Goal: Transaction & Acquisition: Purchase product/service

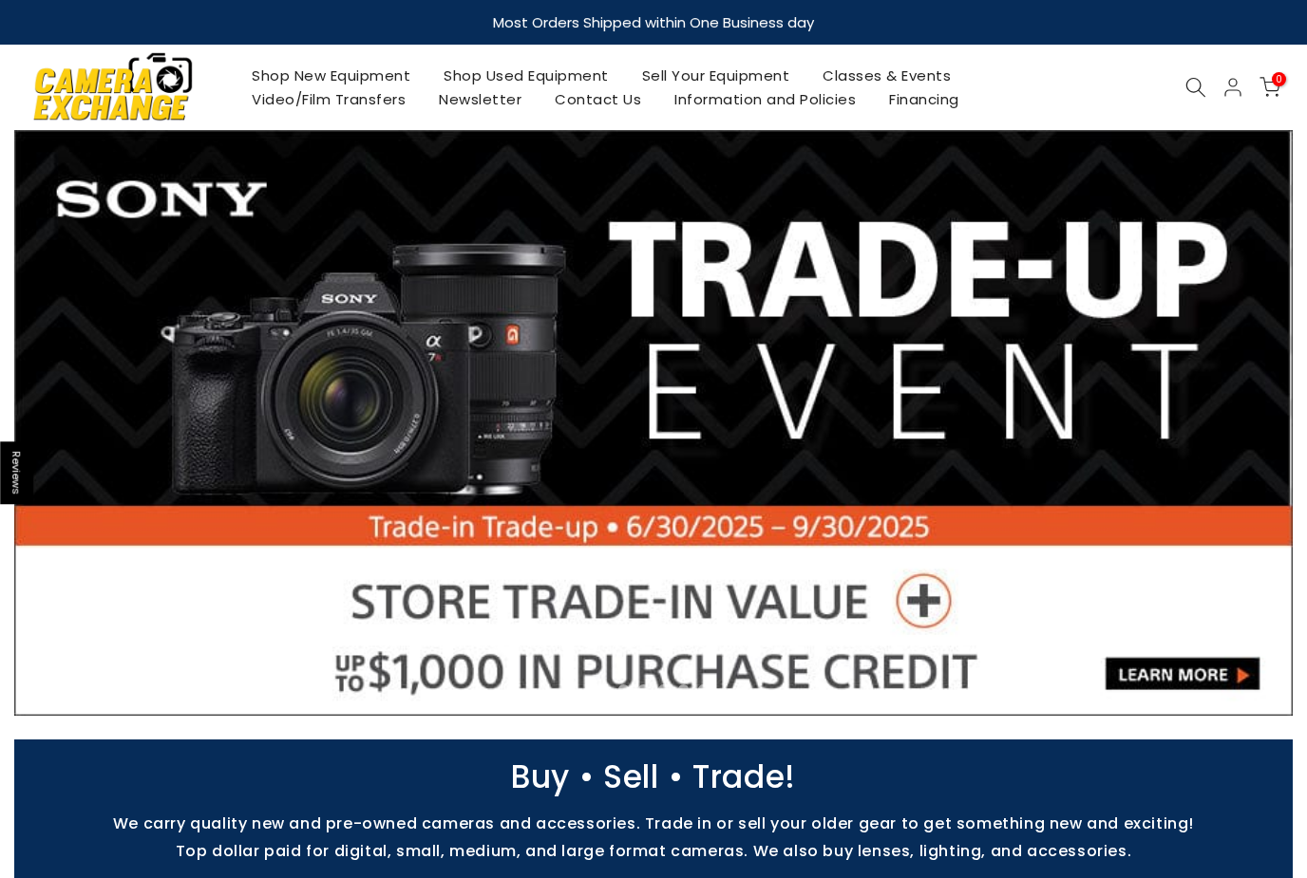
click at [1190, 85] on icon at bounding box center [1195, 87] width 21 height 21
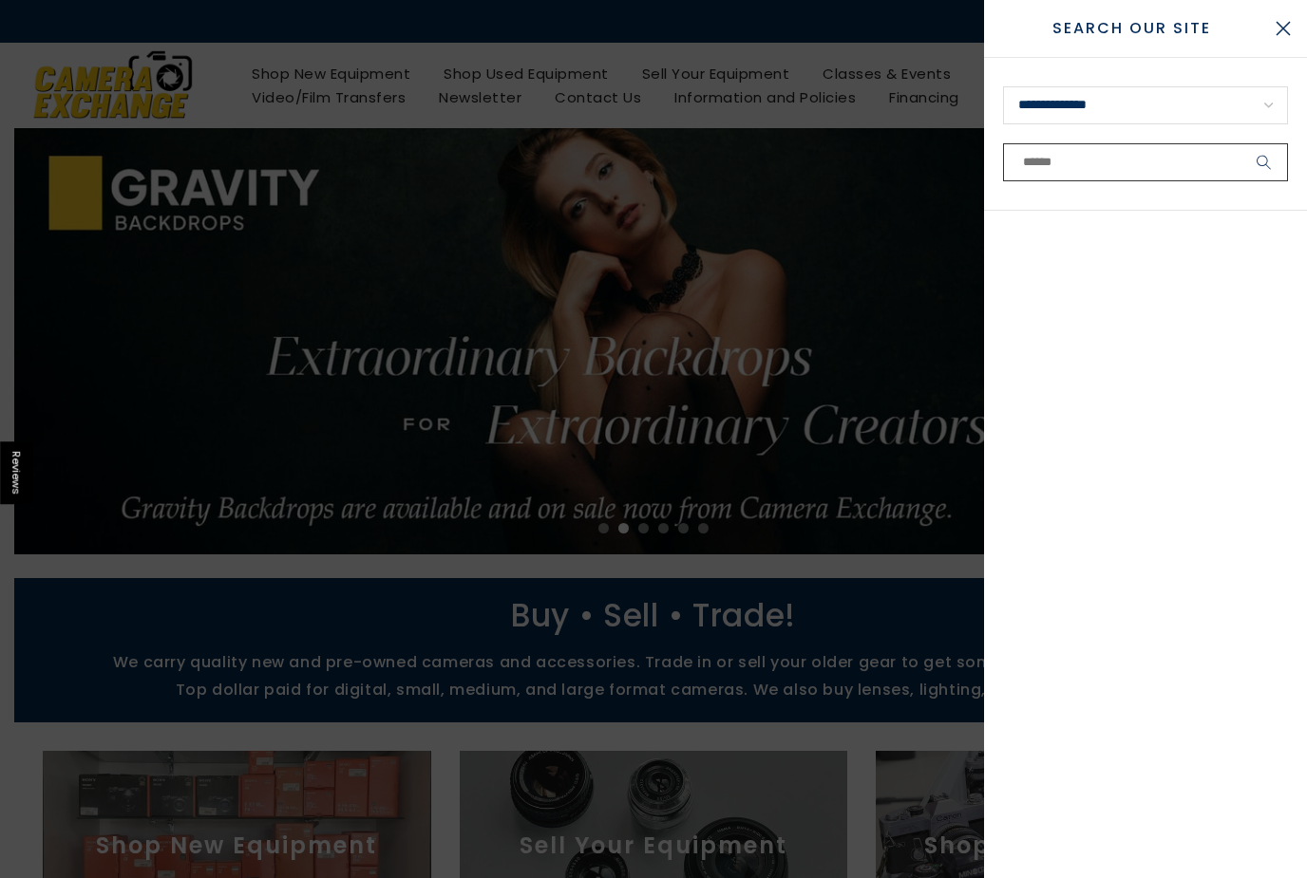
click at [1107, 157] on input "text" at bounding box center [1145, 162] width 285 height 38
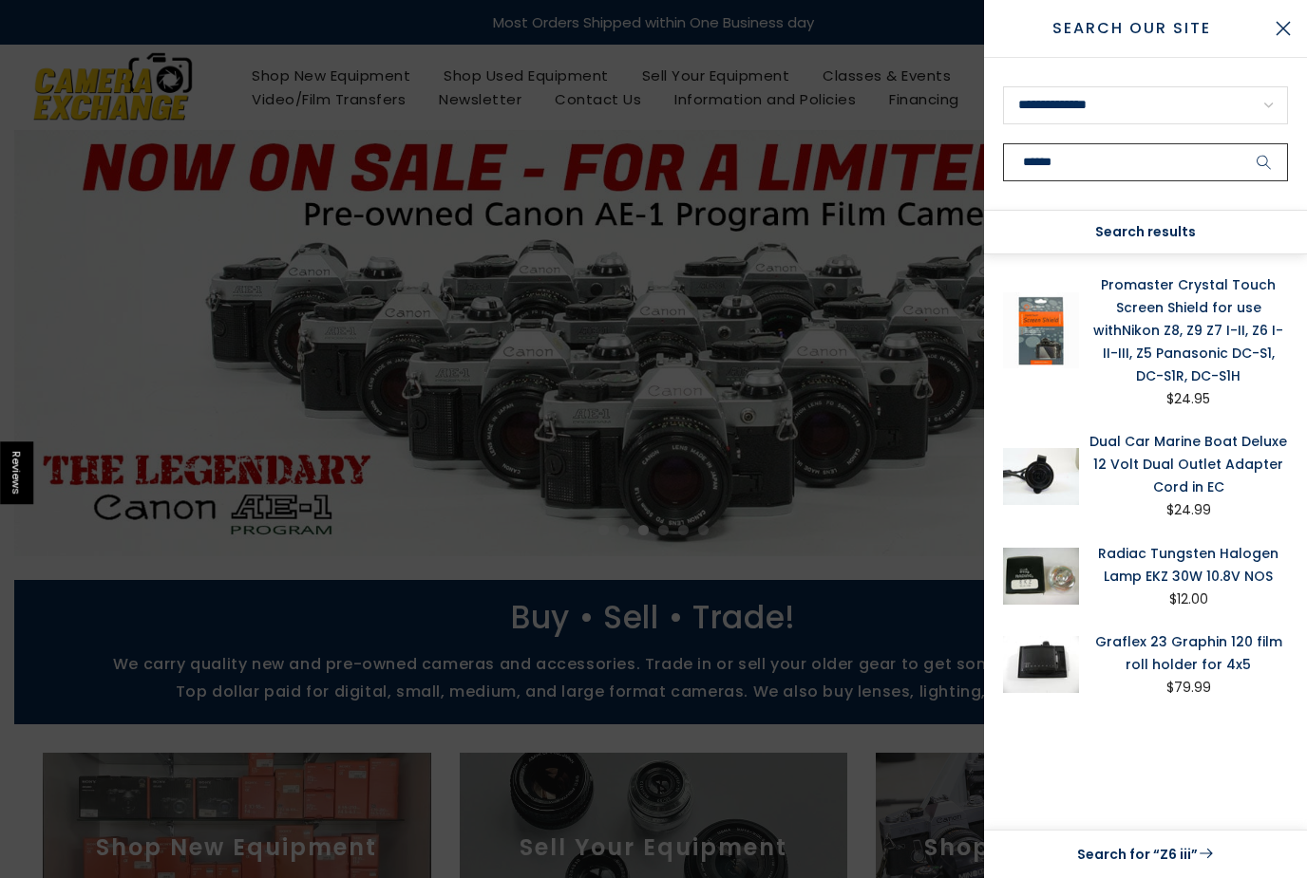
type input "******"
click at [1264, 162] on button "submit" at bounding box center [1263, 162] width 47 height 38
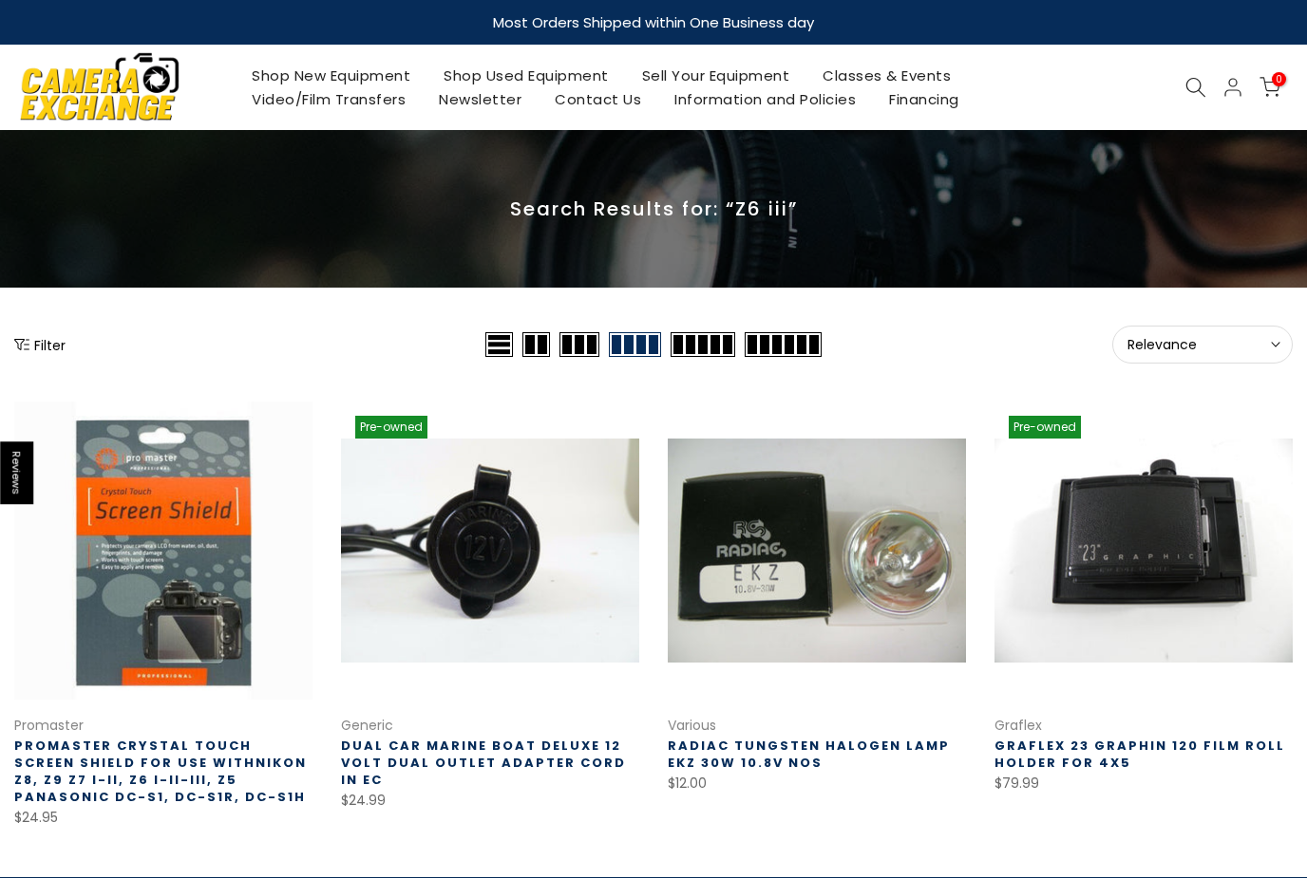
click at [349, 73] on link "Shop New Equipment" at bounding box center [332, 76] width 192 height 24
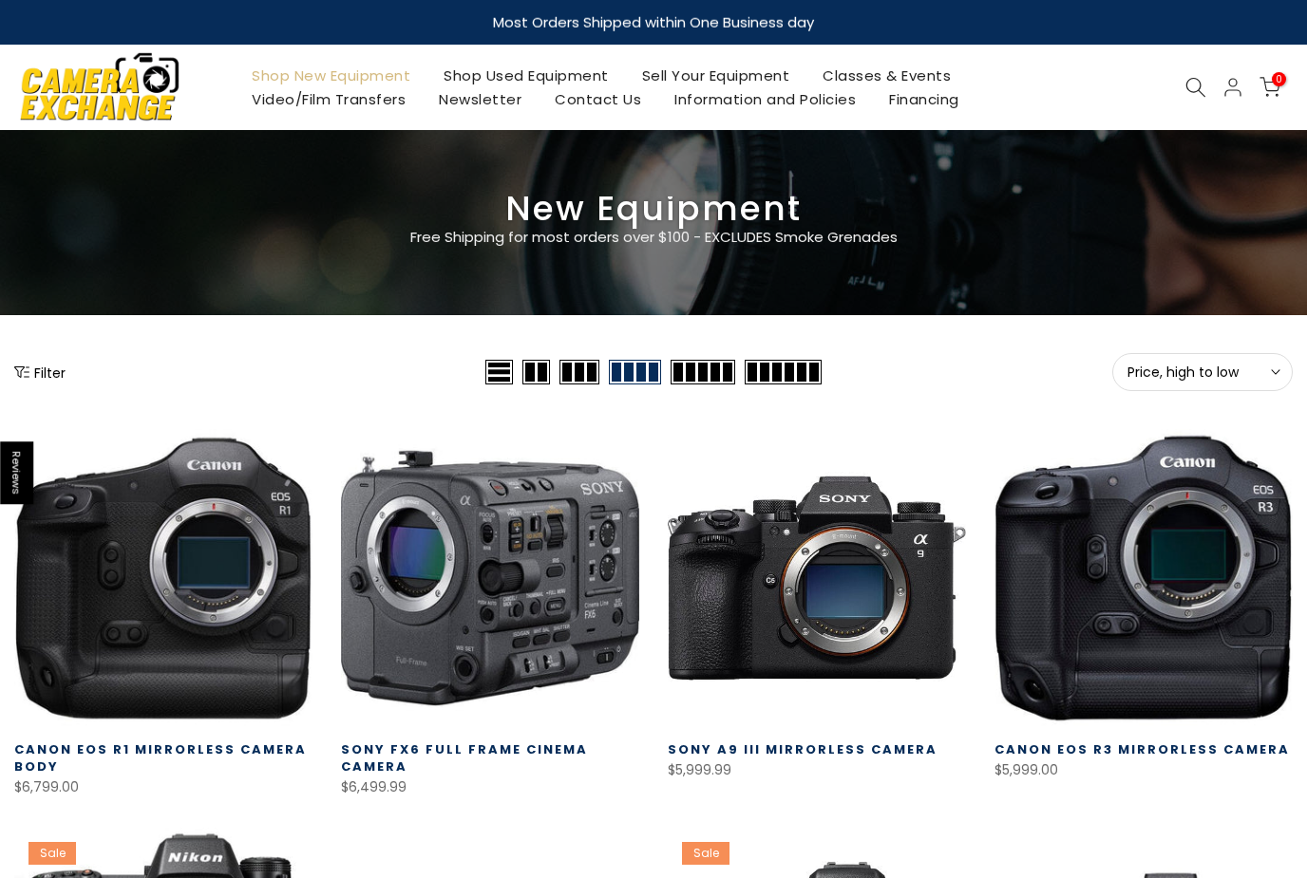
click at [45, 374] on button "Filter" at bounding box center [39, 372] width 51 height 19
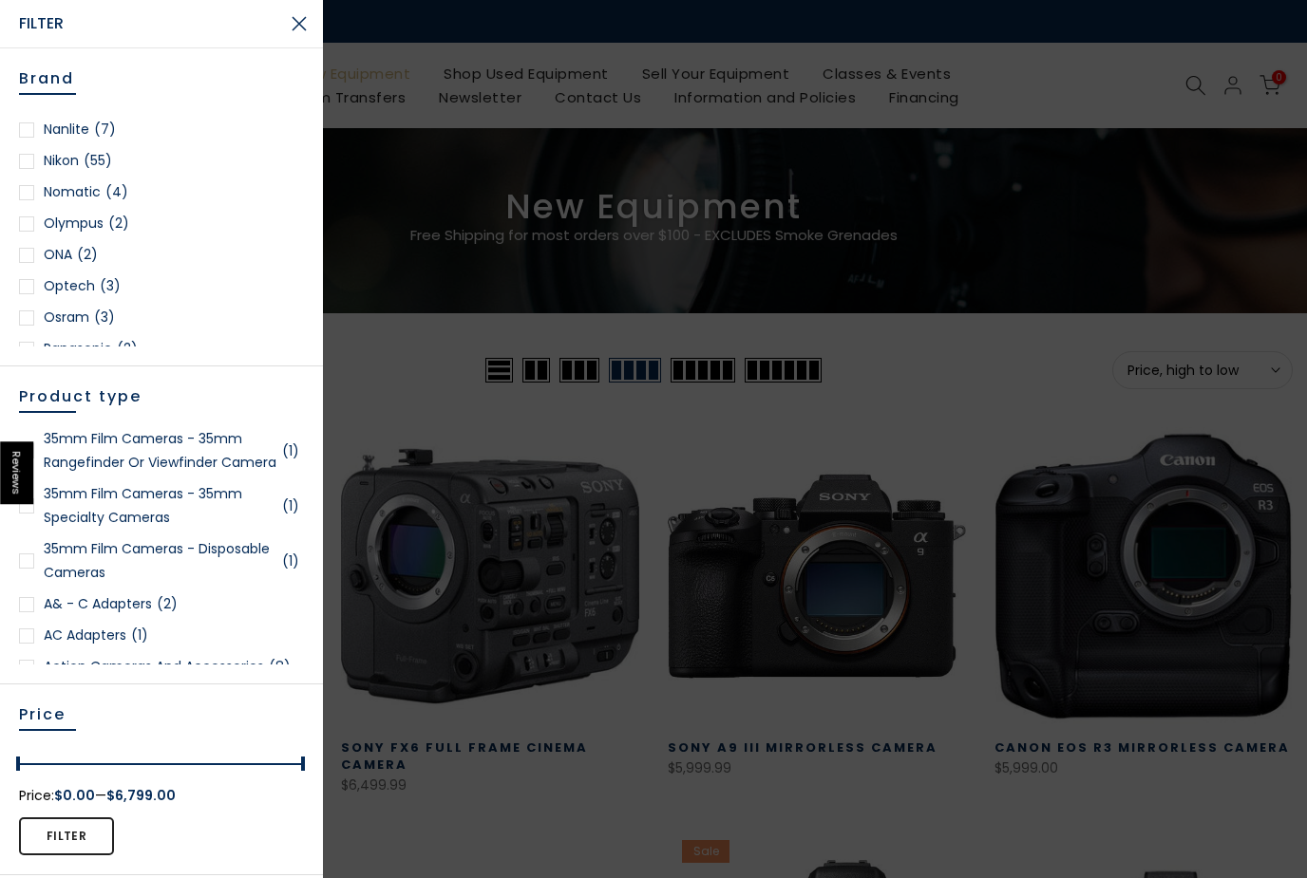
scroll to position [1773, 0]
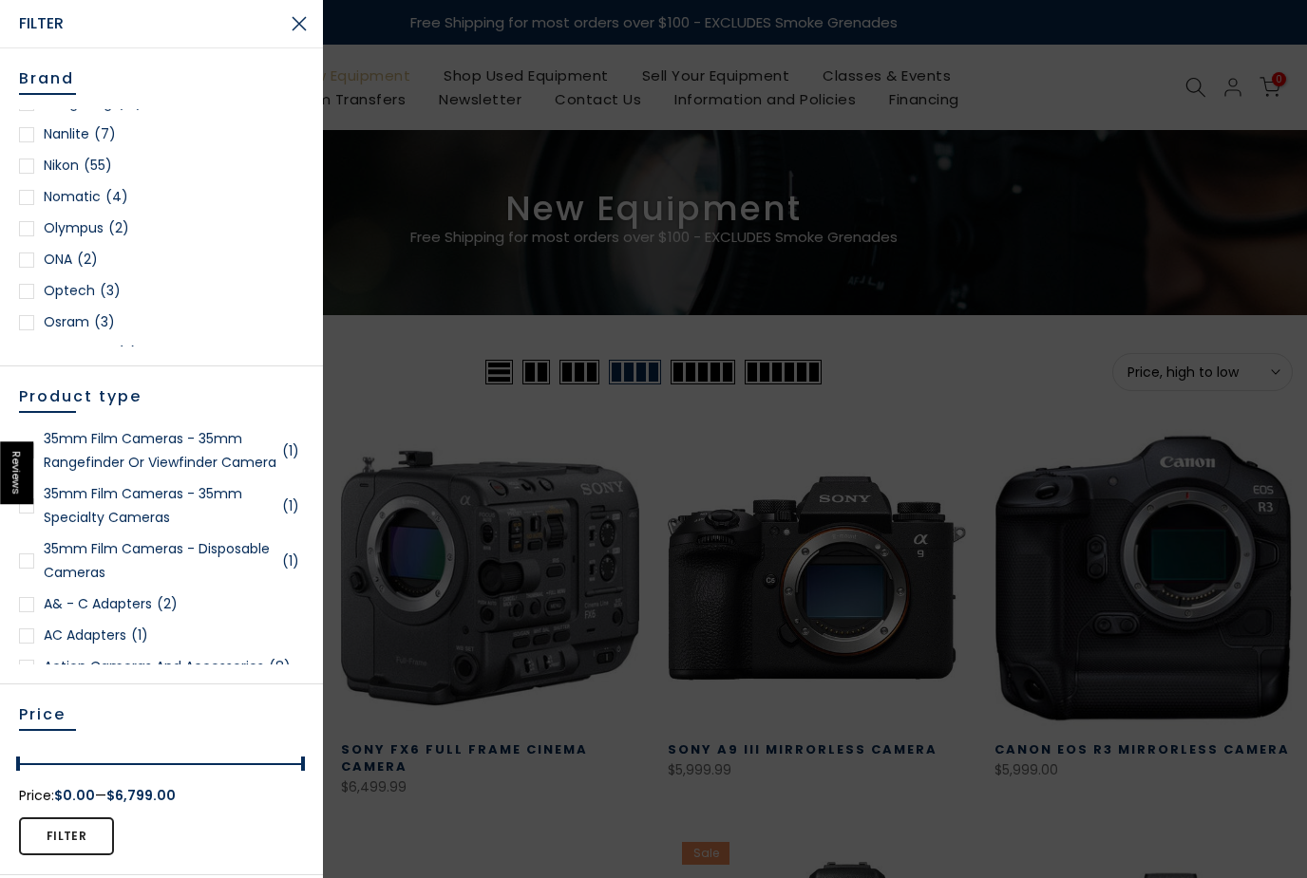
click at [25, 167] on div at bounding box center [26, 166] width 15 height 15
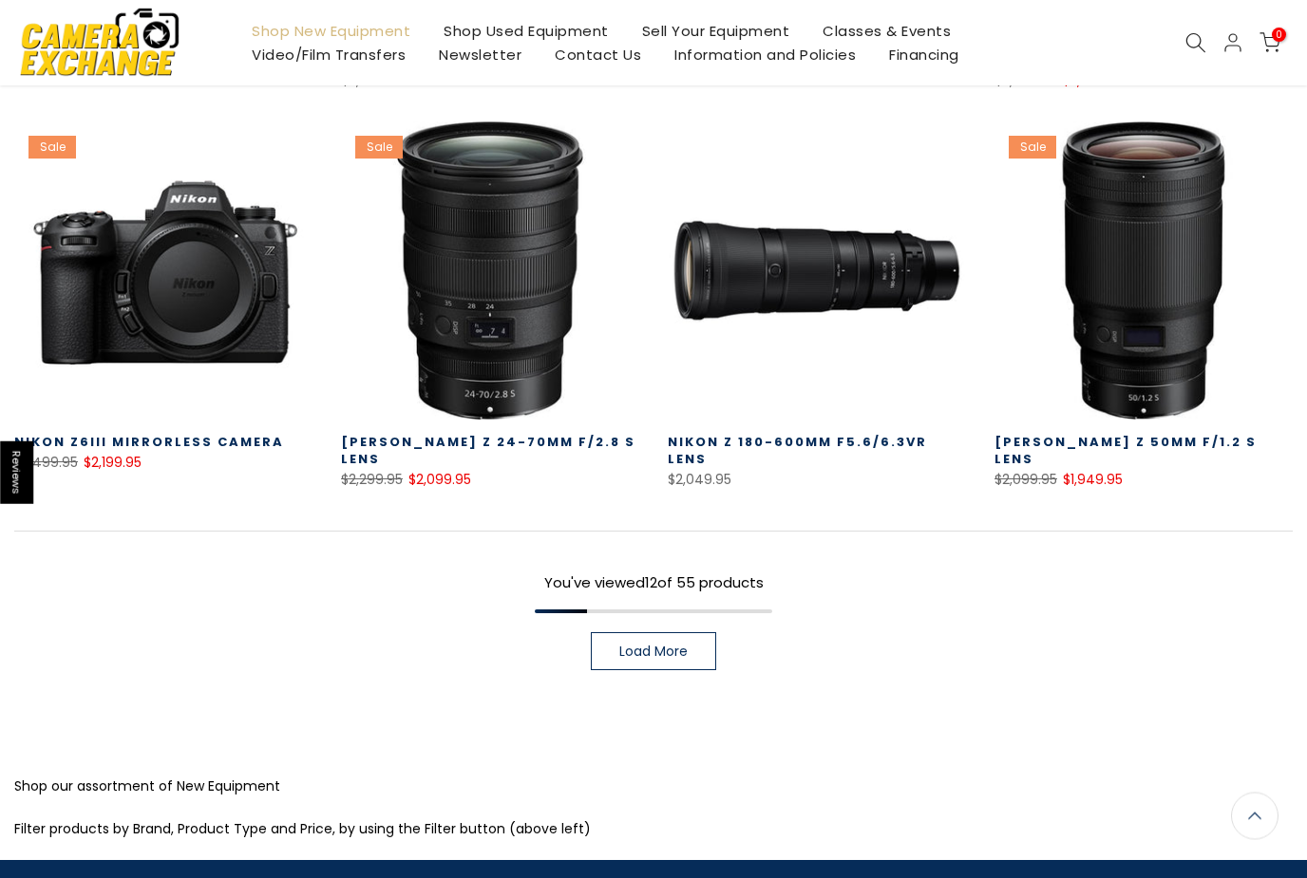
scroll to position [1198, 0]
click at [638, 652] on span "Load More" at bounding box center [653, 651] width 68 height 13
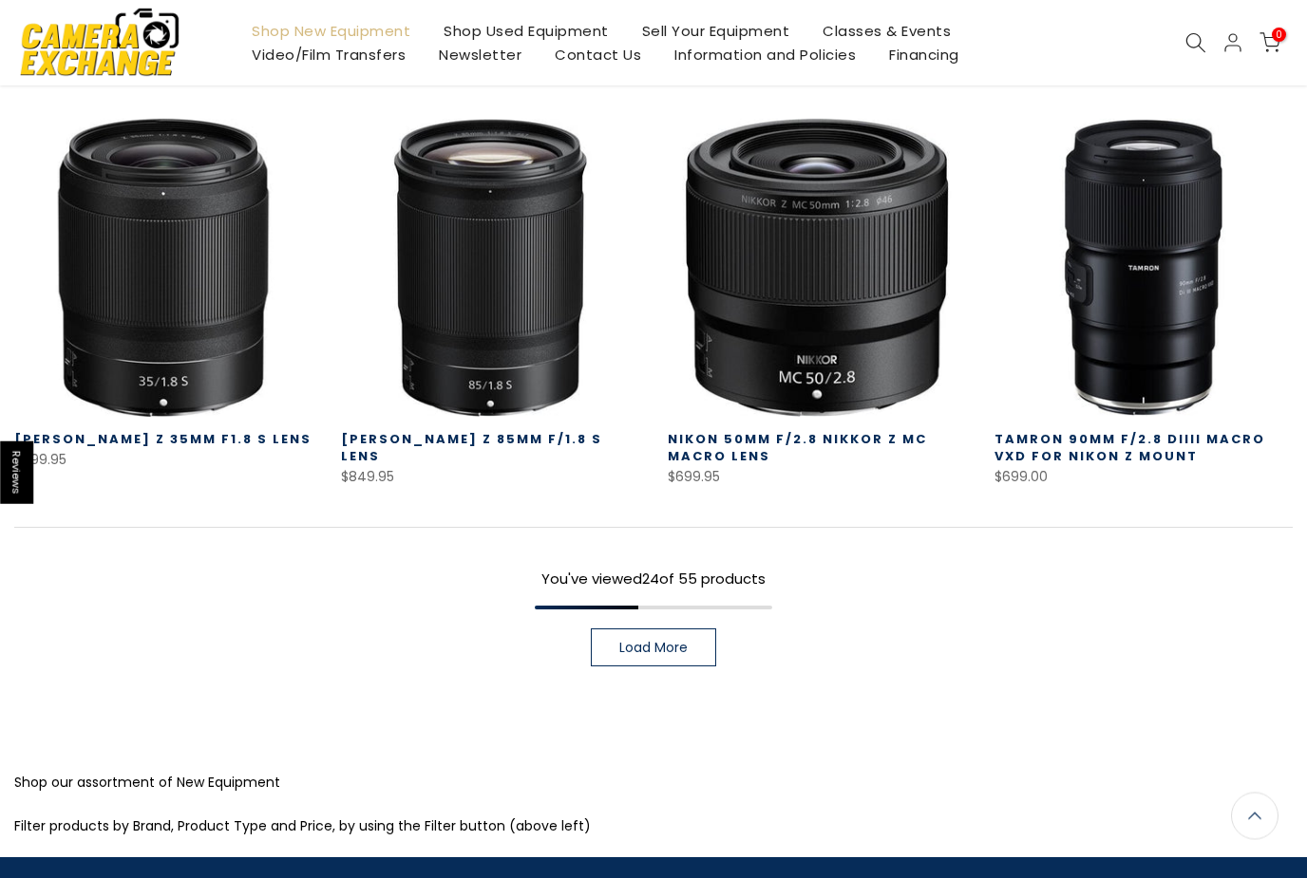
scroll to position [2415, 0]
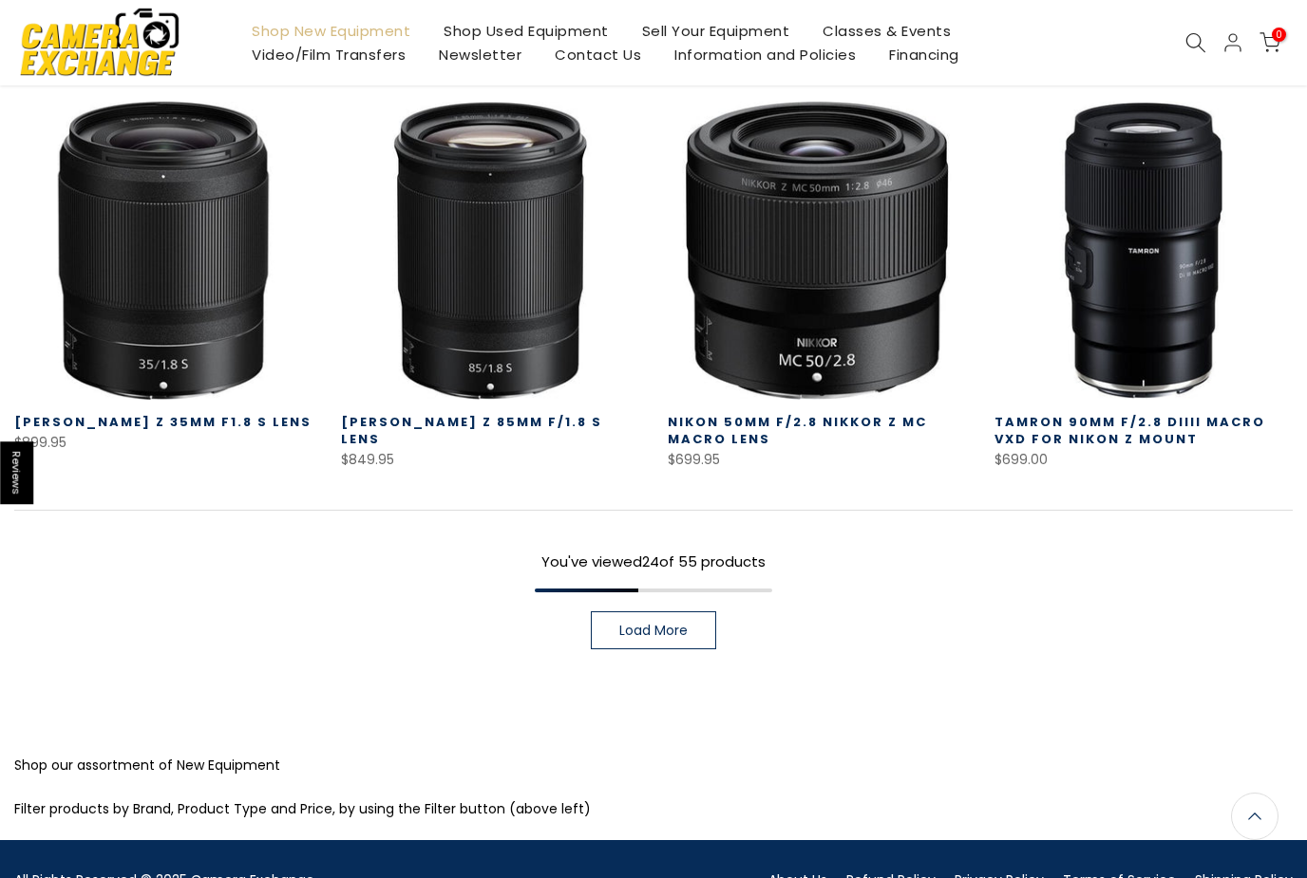
click at [694, 613] on link "Load More" at bounding box center [653, 631] width 125 height 38
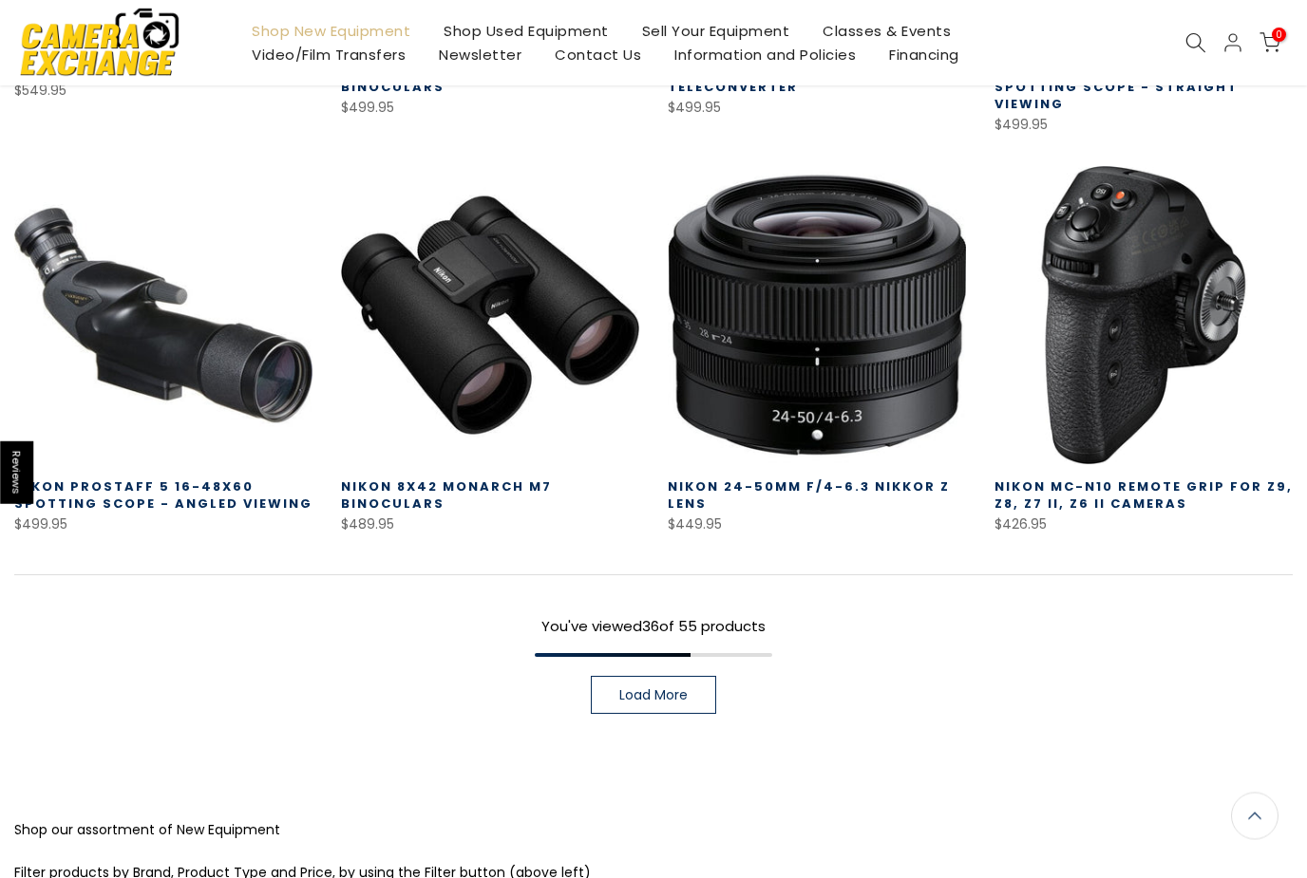
scroll to position [3629, 0]
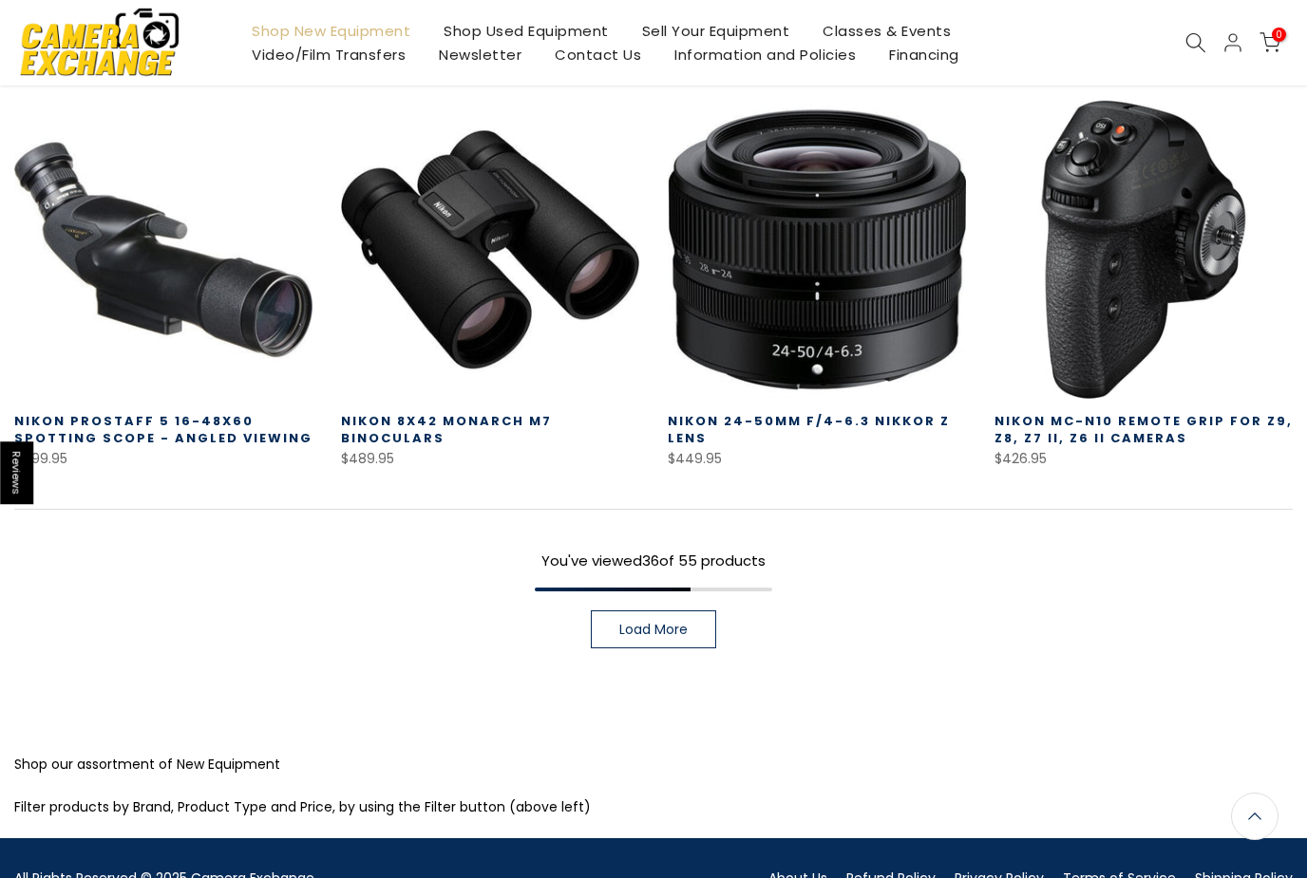
click at [687, 623] on span "Load More" at bounding box center [653, 629] width 68 height 13
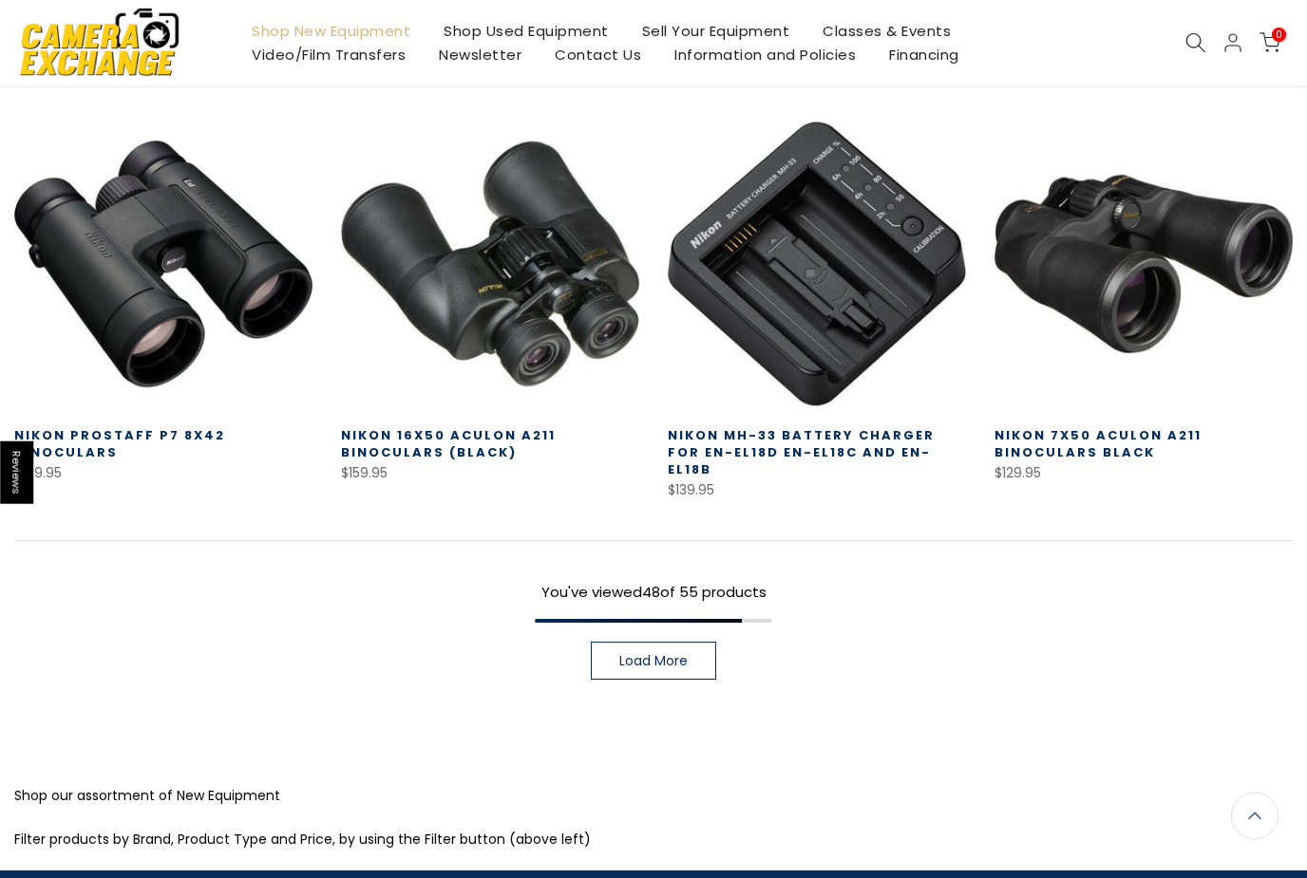
scroll to position [4814, 0]
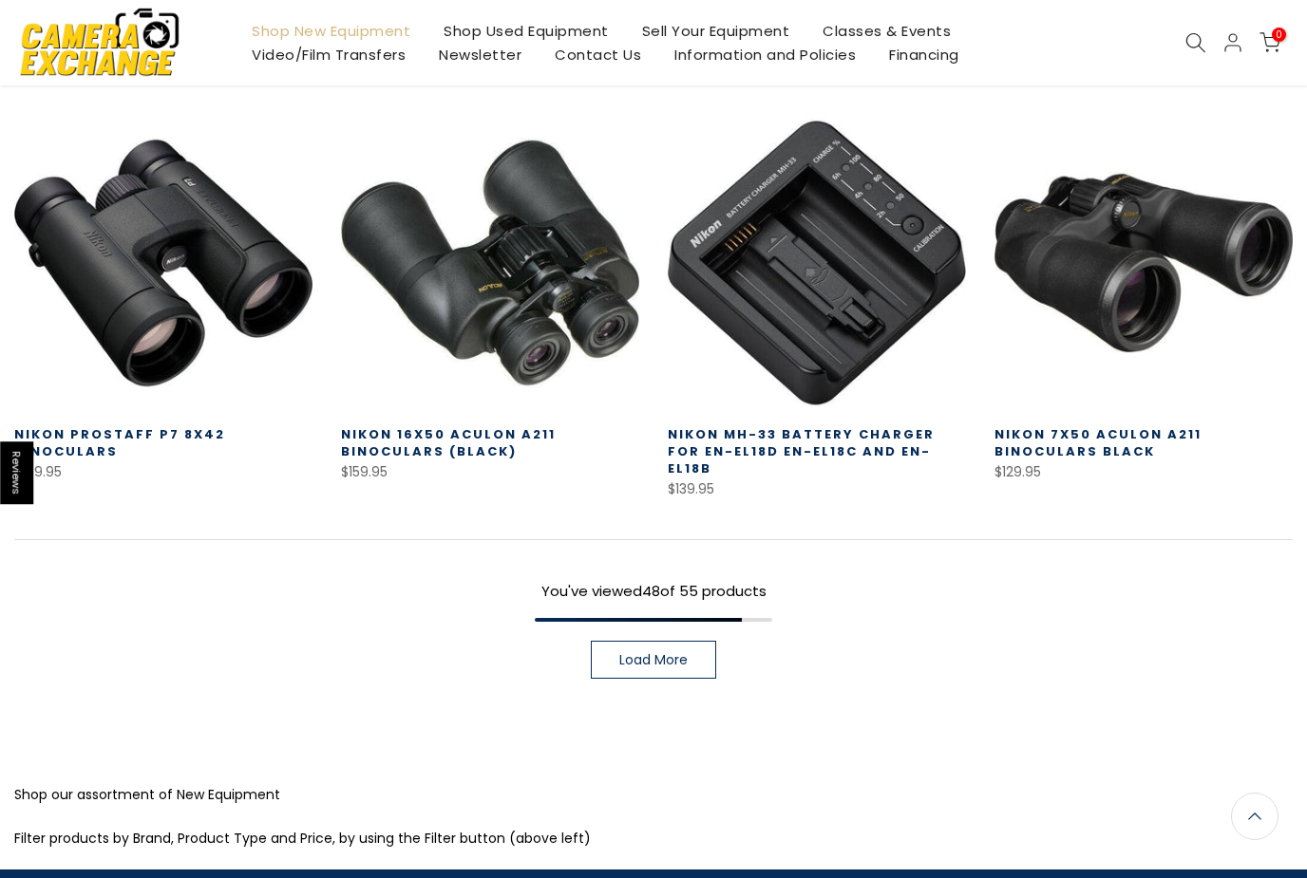
click at [654, 653] on span "Load More" at bounding box center [653, 659] width 68 height 13
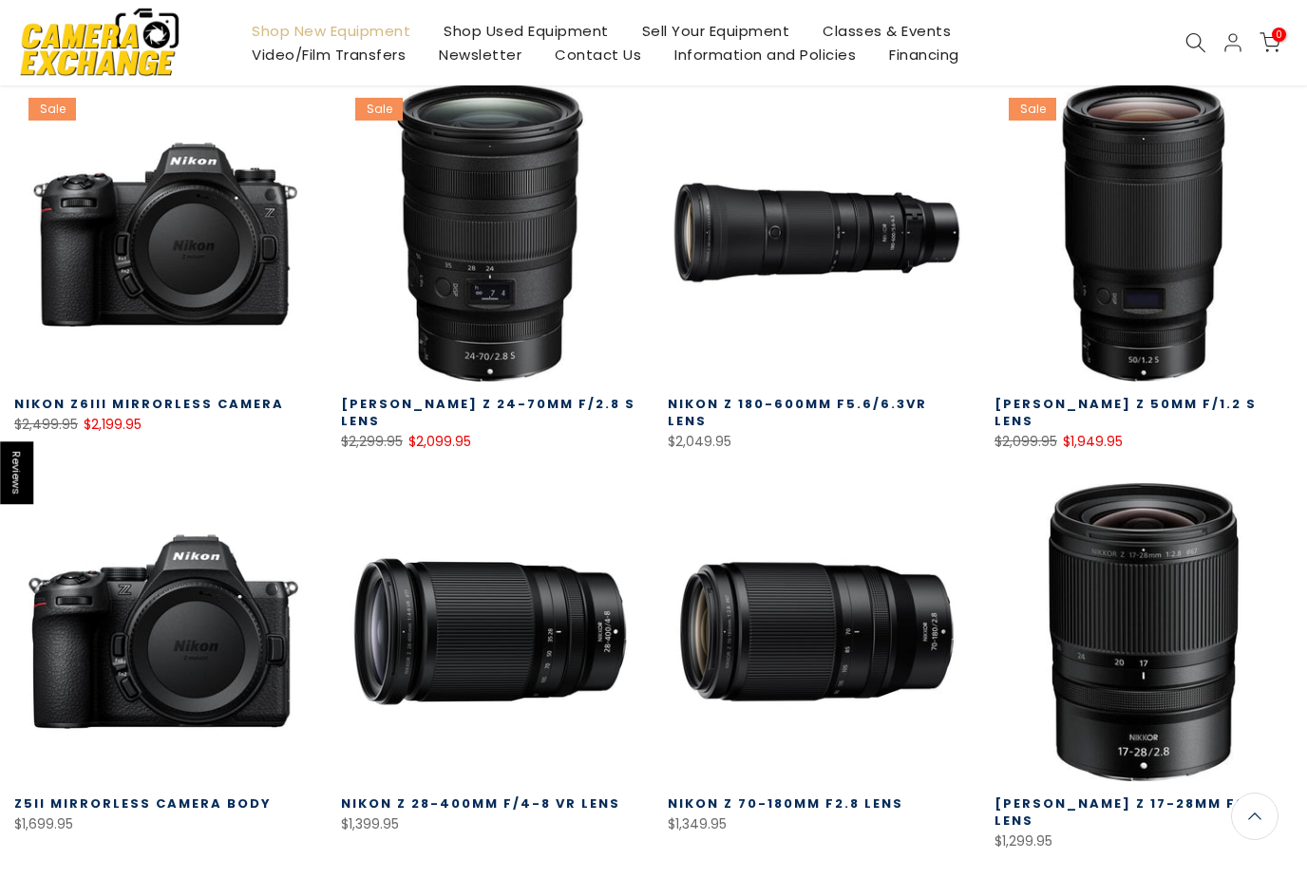
scroll to position [1199, 0]
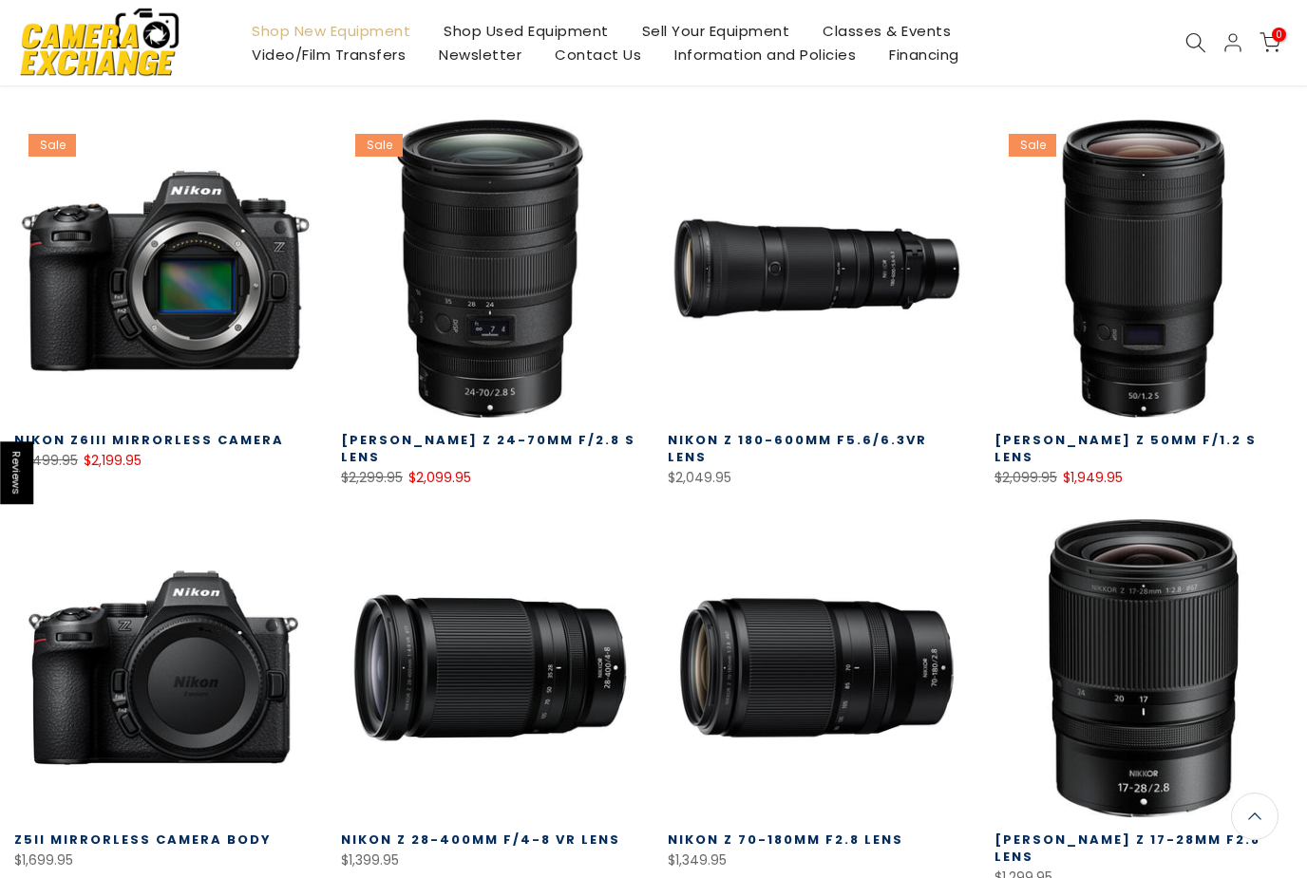
click at [175, 311] on link at bounding box center [163, 269] width 298 height 298
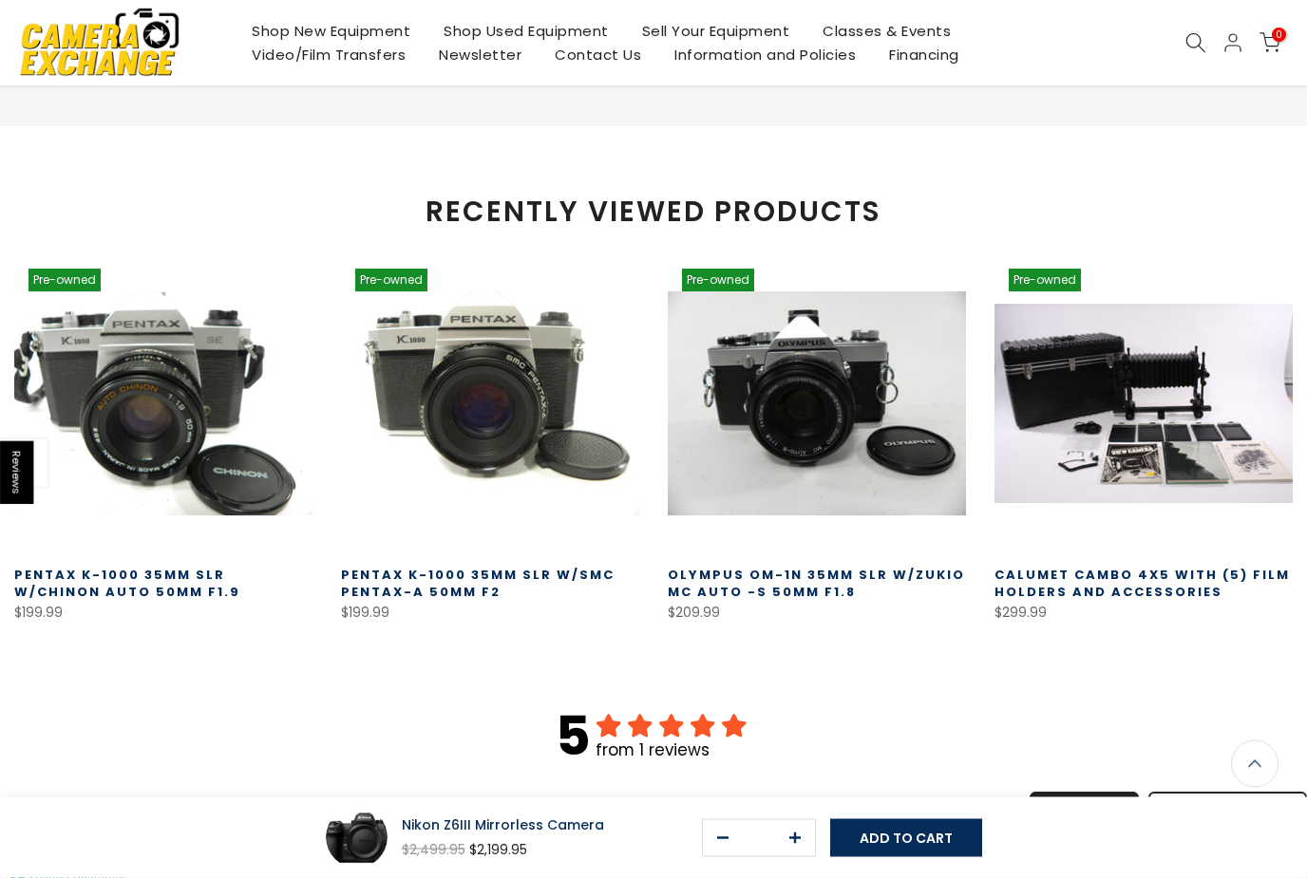
scroll to position [1753, 0]
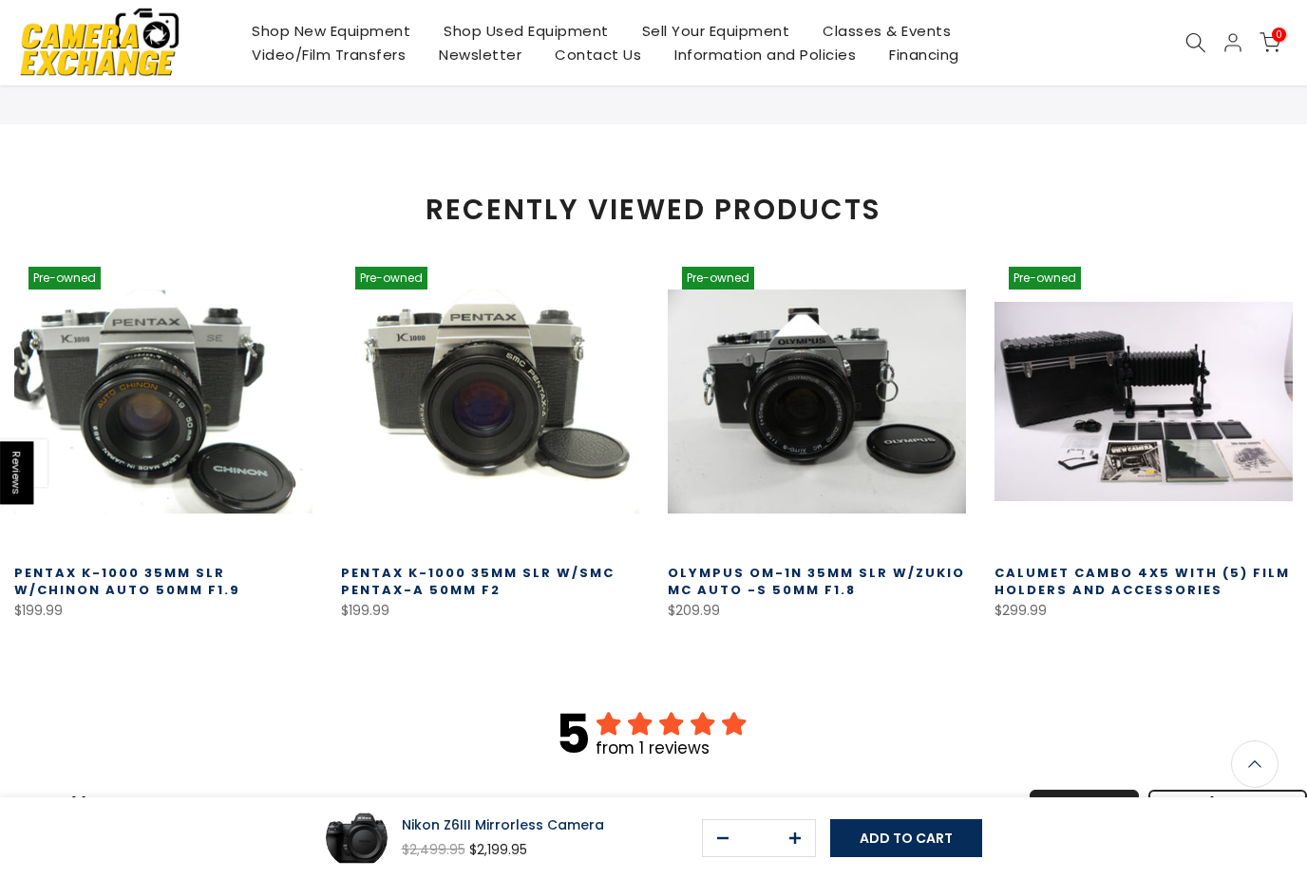
click at [163, 599] on link "Pentax K-1000 35mm SLR w/Chinon Auto 50mm f1.9" at bounding box center [127, 581] width 226 height 35
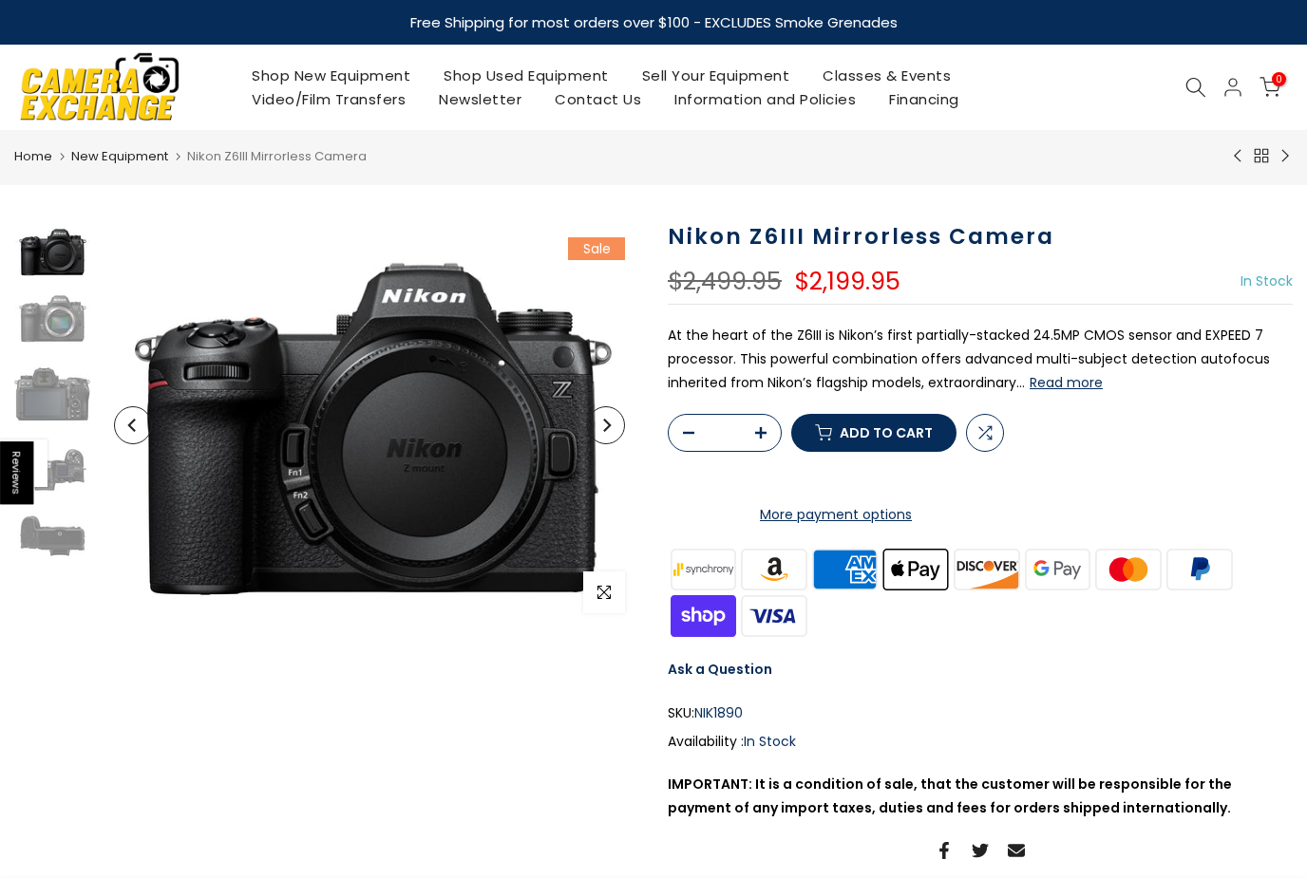
scroll to position [0, 5]
